Goal: Task Accomplishment & Management: Use online tool/utility

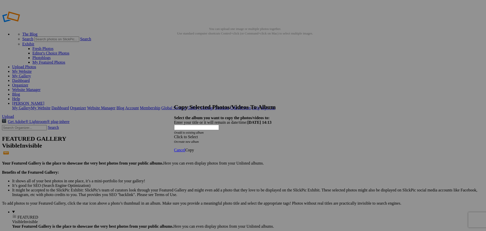
click at [174, 134] on span at bounding box center [174, 136] width 0 height 4
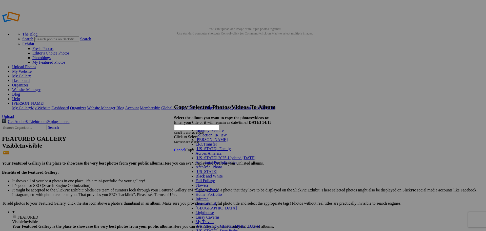
click at [224, 132] on link "Monthly_Feature" at bounding box center [210, 130] width 28 height 4
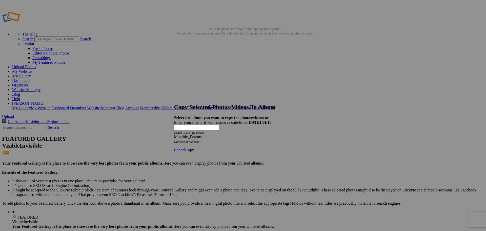
click at [194, 148] on span "Copy" at bounding box center [189, 150] width 9 height 4
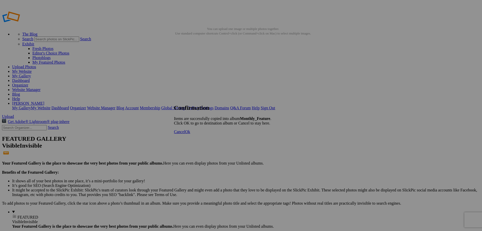
click at [190, 134] on link "Ok" at bounding box center [187, 131] width 5 height 4
